Goal: Task Accomplishment & Management: Understand process/instructions

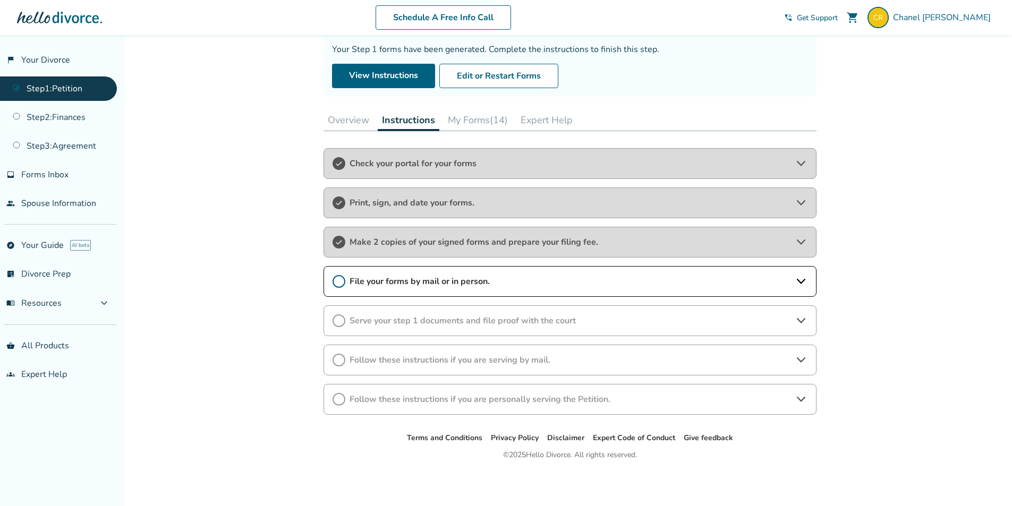
click at [483, 116] on button "My Forms (14)" at bounding box center [477, 119] width 69 height 21
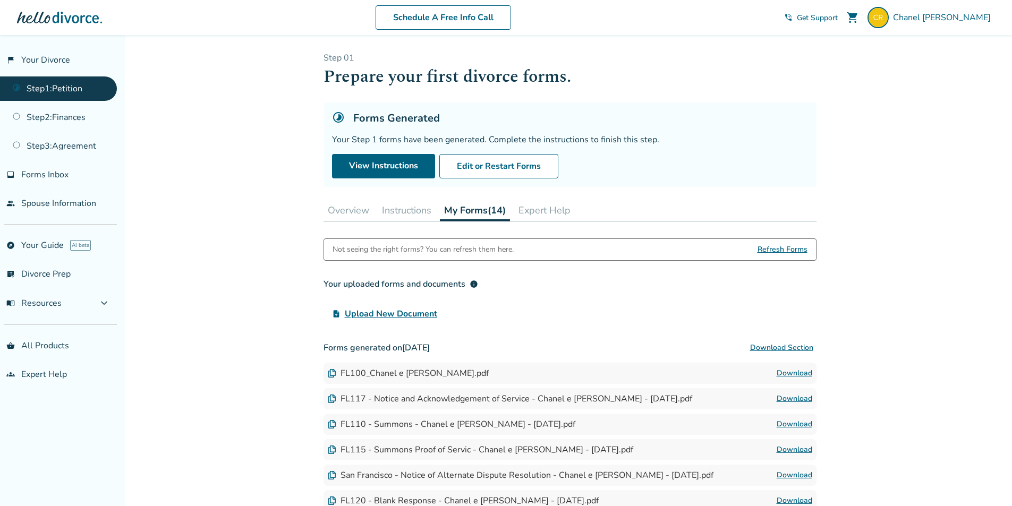
click at [399, 219] on button "Instructions" at bounding box center [407, 210] width 58 height 21
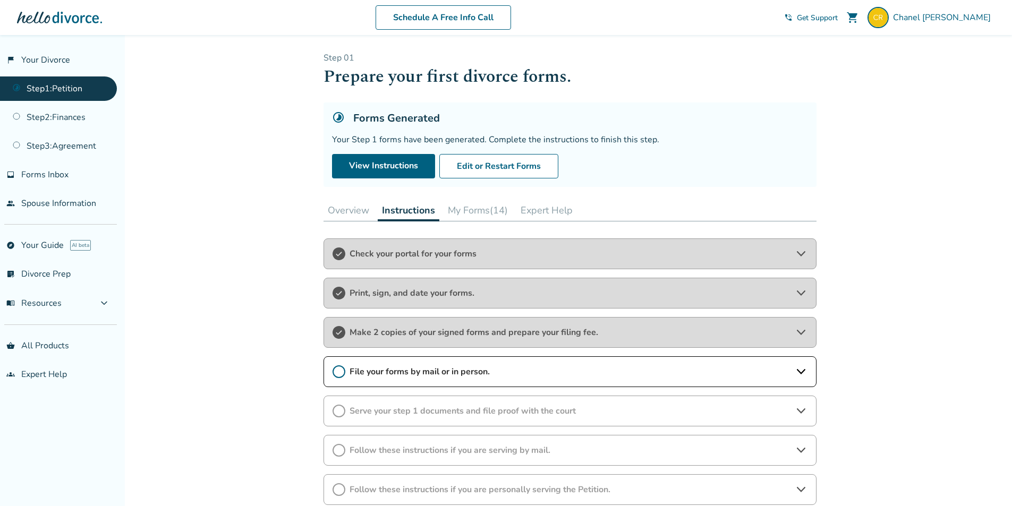
click at [450, 255] on span "Check your portal for your forms" at bounding box center [569, 254] width 441 height 12
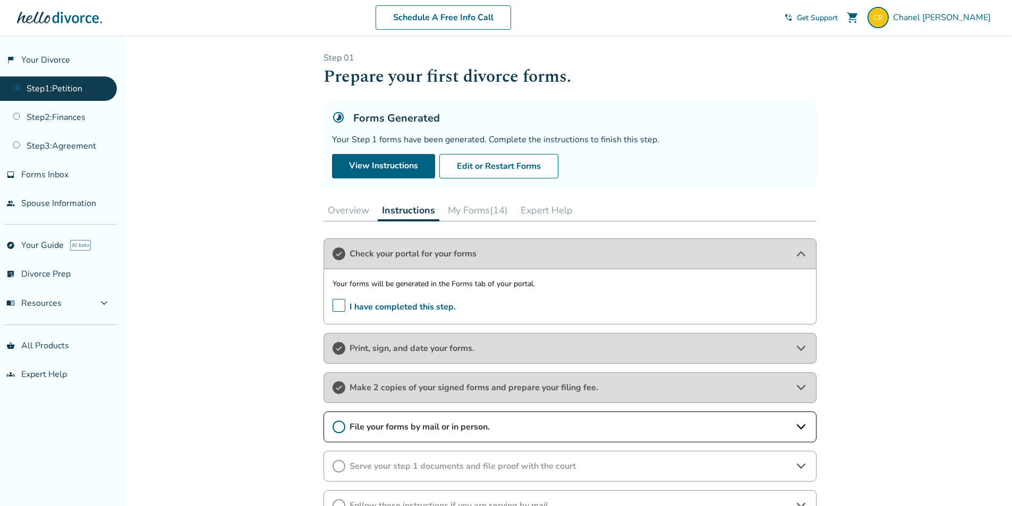
click at [460, 362] on div "Print, sign, and date your forms." at bounding box center [569, 348] width 493 height 31
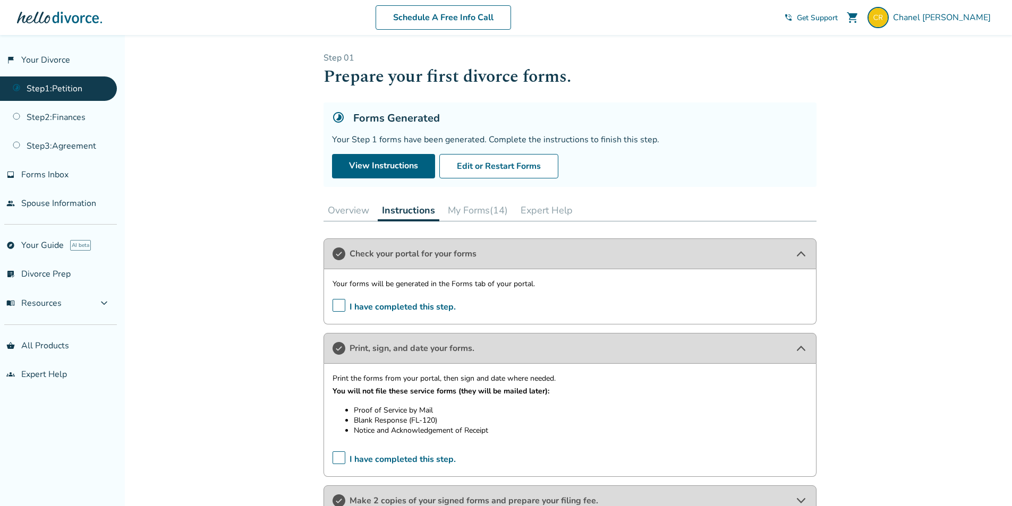
drag, startPoint x: 470, startPoint y: 211, endPoint x: 875, endPoint y: 397, distance: 445.3
click at [875, 397] on div "Added to cart Step 0 1 Prepare your first divorce forms. Forms Generated Your S…" at bounding box center [506, 400] width 1012 height 730
click at [484, 208] on button "My Forms (14)" at bounding box center [477, 210] width 69 height 21
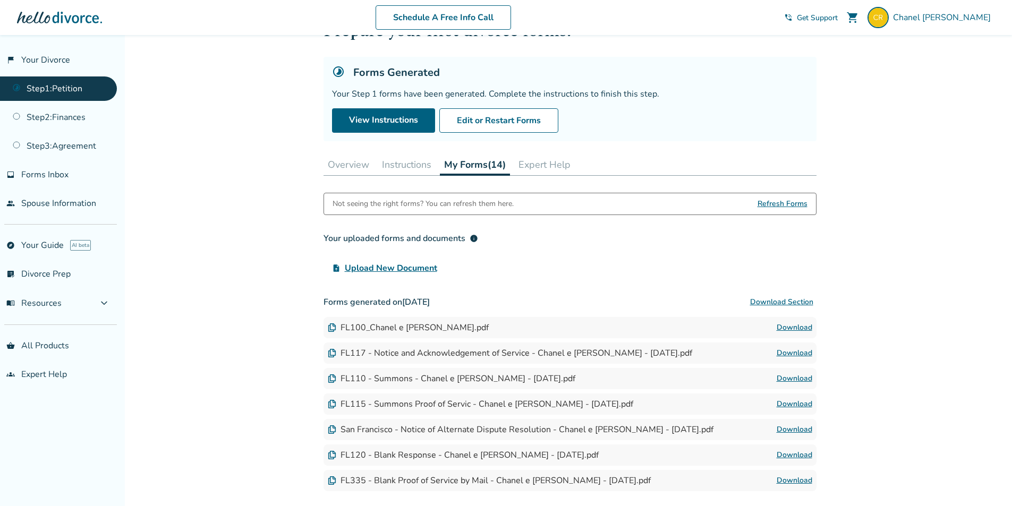
scroll to position [106, 0]
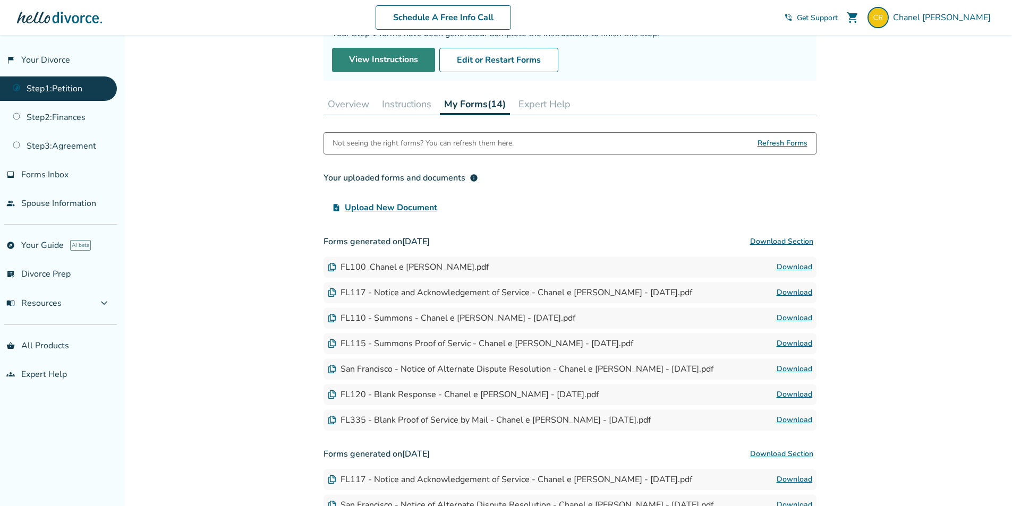
click at [418, 99] on button "Instructions" at bounding box center [407, 103] width 58 height 21
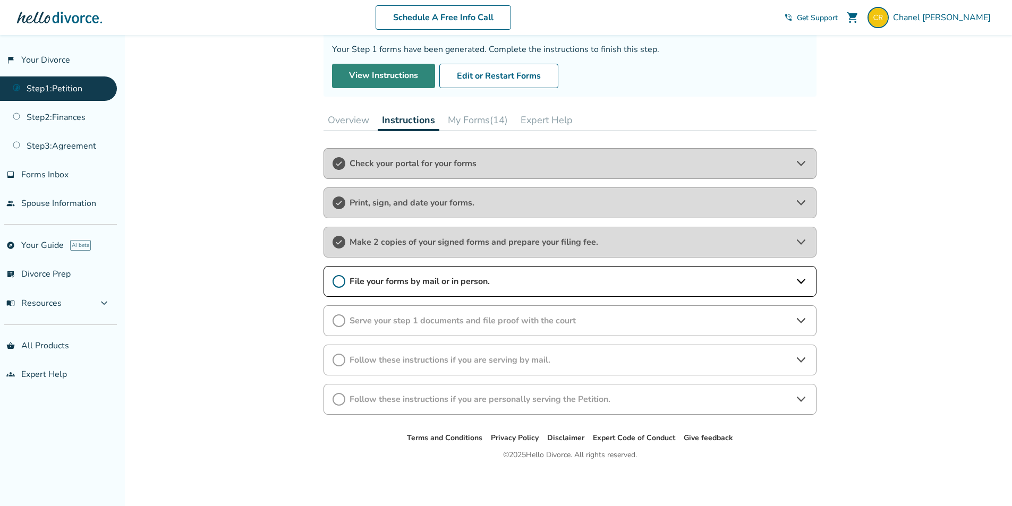
scroll to position [90, 0]
click at [424, 200] on span "Print, sign, and date your forms." at bounding box center [569, 203] width 441 height 12
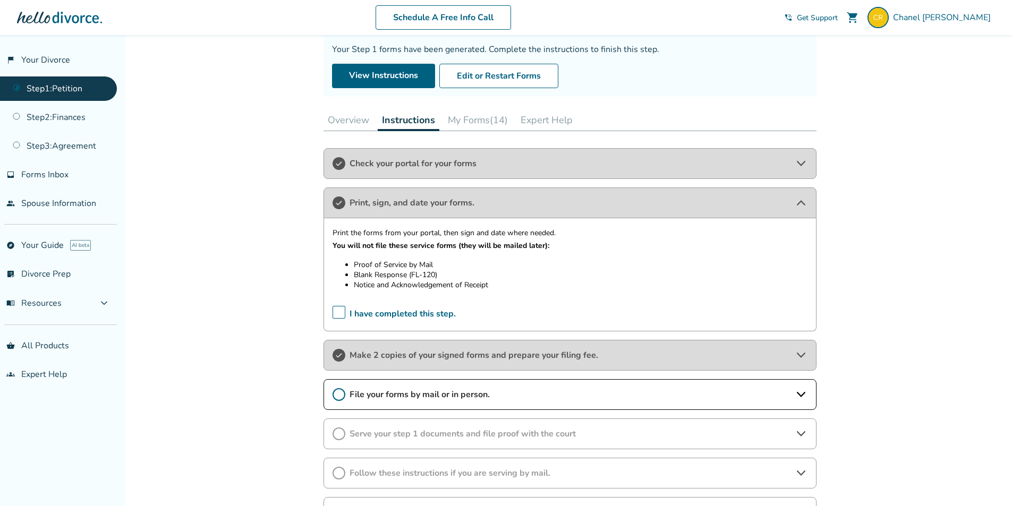
click at [472, 112] on button "My Forms (14)" at bounding box center [477, 119] width 69 height 21
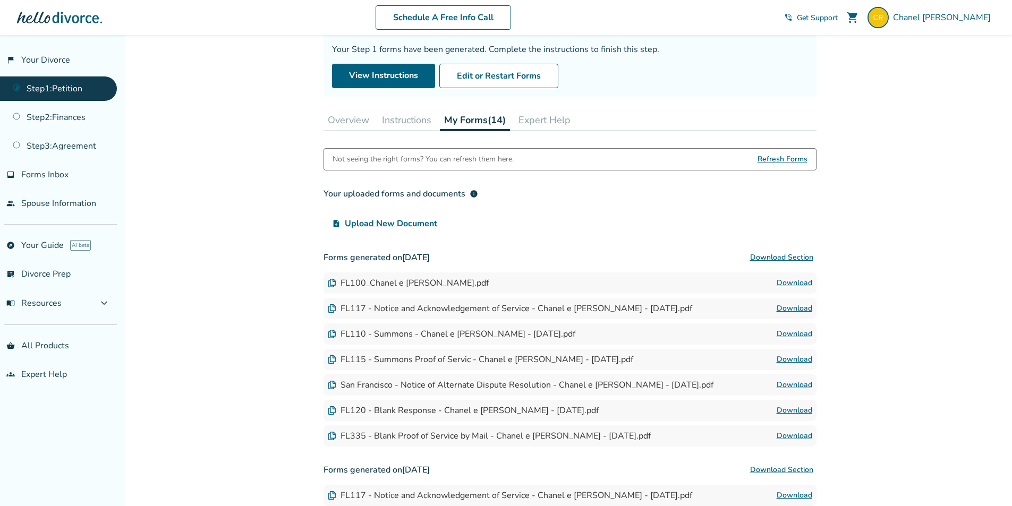
click at [799, 410] on link "Download" at bounding box center [794, 410] width 36 height 13
